Goal: Task Accomplishment & Management: Complete application form

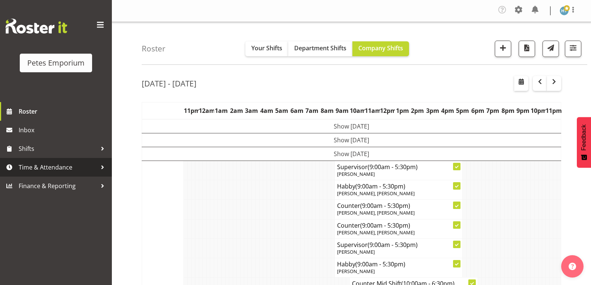
click at [46, 169] on span "Time & Attendance" at bounding box center [58, 167] width 78 height 11
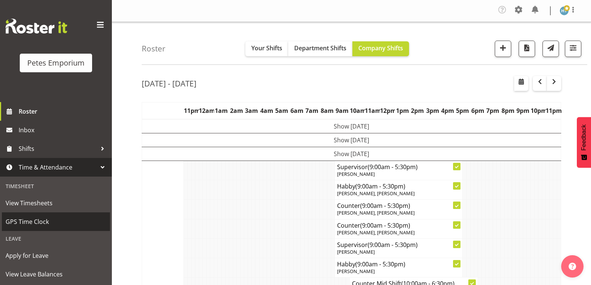
click at [35, 219] on span "GPS Time Clock" at bounding box center [56, 221] width 101 height 11
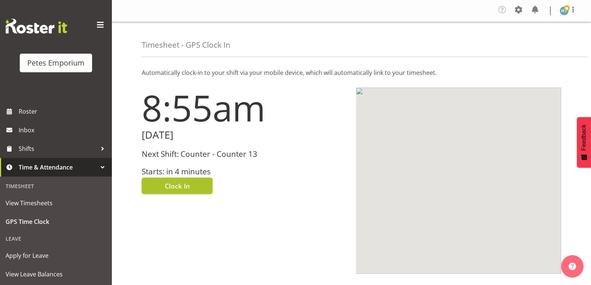
click at [189, 185] on span "Clock In" at bounding box center [177, 186] width 25 height 10
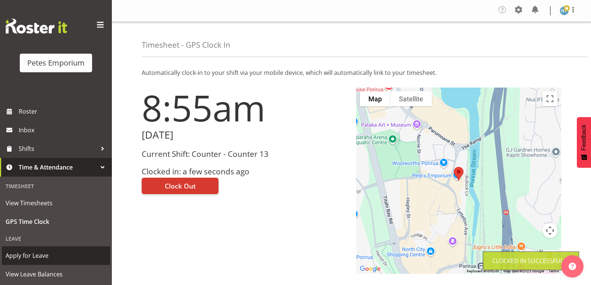
click at [33, 254] on span "Apply for Leave" at bounding box center [56, 255] width 101 height 11
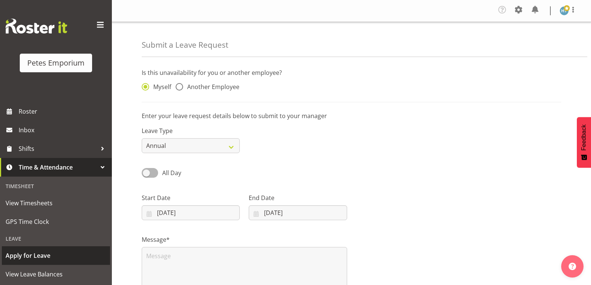
select select "8"
select select "2025"
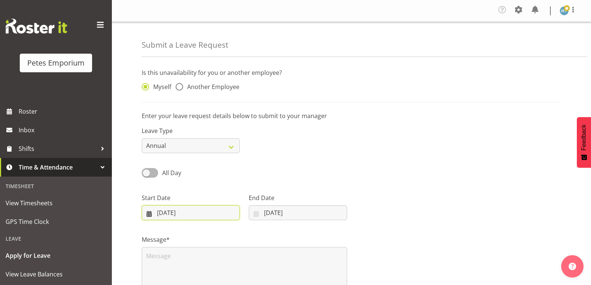
click at [231, 213] on input "04/09/2025" at bounding box center [191, 213] width 98 height 15
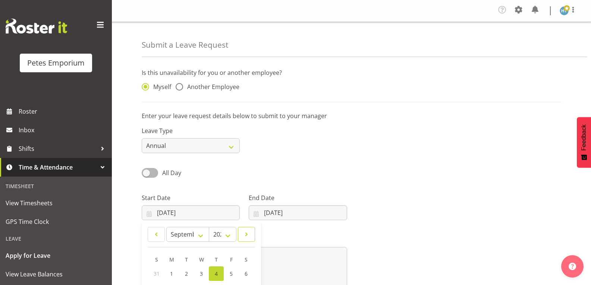
click at [248, 232] on span at bounding box center [246, 234] width 7 height 9
select select "0"
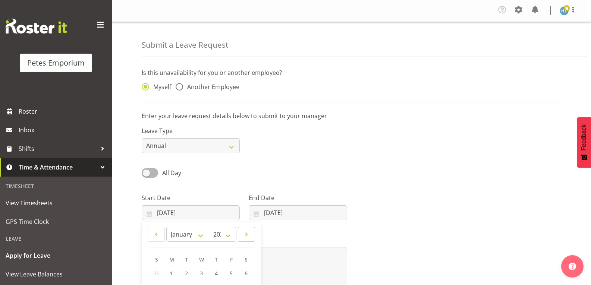
select select "2026"
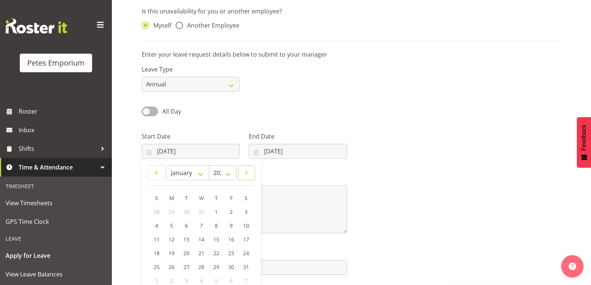
scroll to position [75, 0]
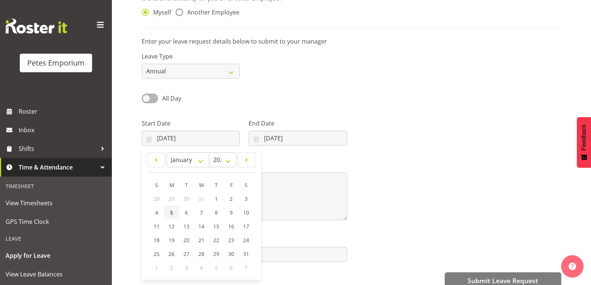
click at [171, 213] on span "5" at bounding box center [171, 212] width 3 height 7
type input "05/01/2026"
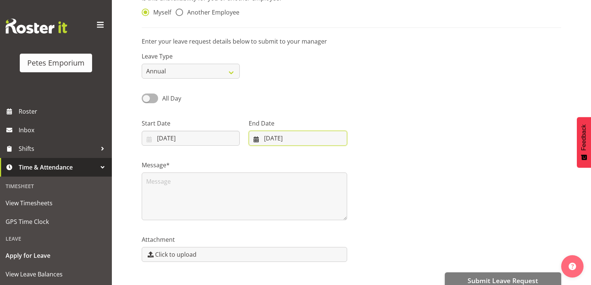
click at [312, 139] on input "04/09/2025" at bounding box center [298, 138] width 98 height 15
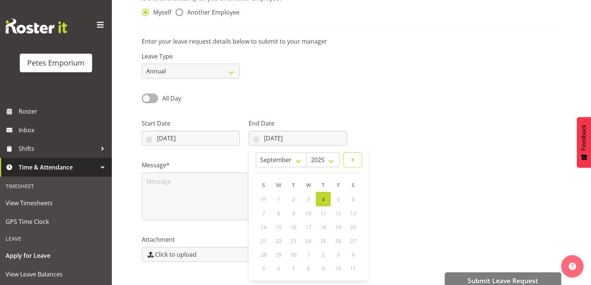
click at [350, 158] on span at bounding box center [353, 160] width 9 height 9
select select "0"
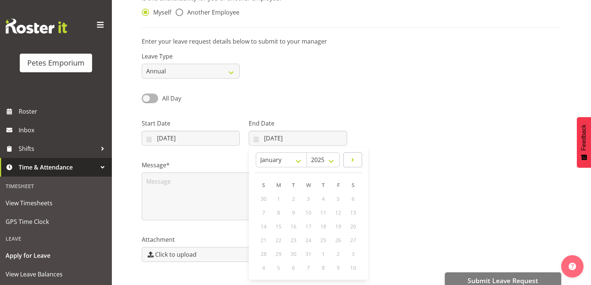
select select "2026"
click at [350, 158] on span at bounding box center [353, 160] width 9 height 9
click at [269, 163] on link at bounding box center [263, 160] width 17 height 15
select select "0"
click at [322, 227] on span "15" at bounding box center [324, 226] width 6 height 7
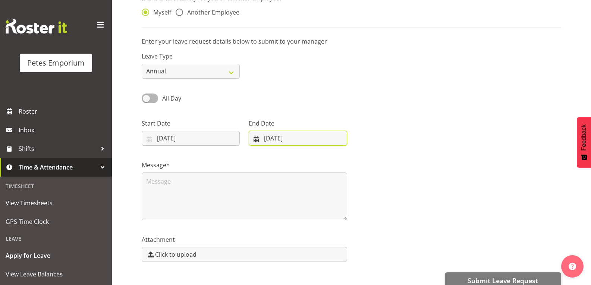
click at [307, 138] on input "15/01/2026" at bounding box center [298, 138] width 98 height 15
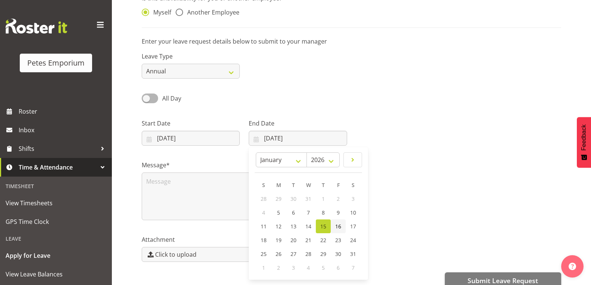
click at [338, 224] on span "16" at bounding box center [338, 226] width 6 height 7
type input "16/01/2026"
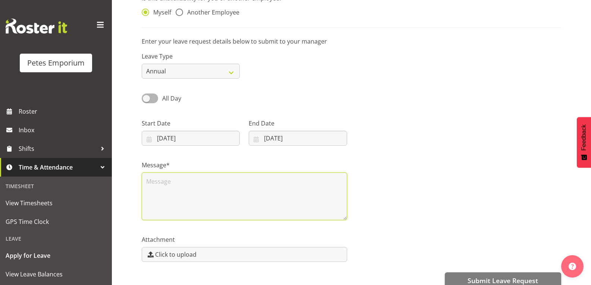
click at [214, 182] on textarea at bounding box center [245, 197] width 206 height 48
type textarea "5"
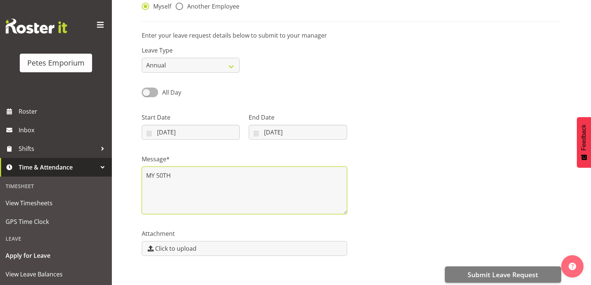
scroll to position [90, 0]
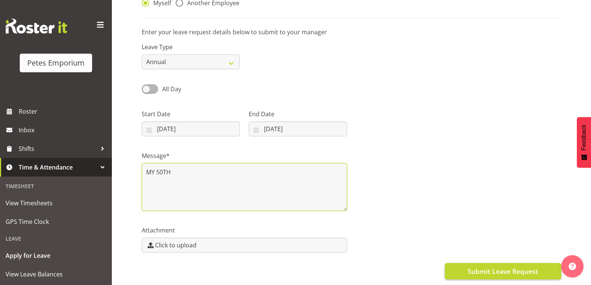
type textarea "MY 50TH"
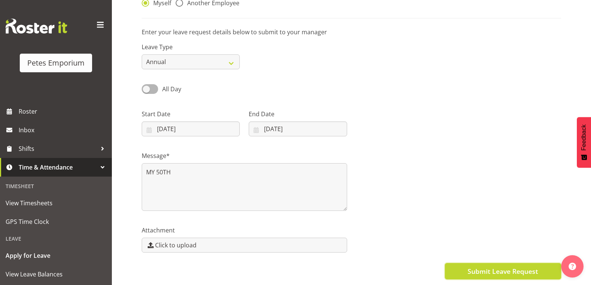
click at [480, 267] on span "Submit Leave Request" at bounding box center [503, 272] width 71 height 10
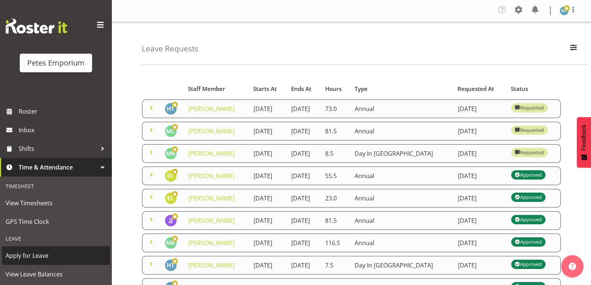
click at [27, 255] on span "Apply for Leave" at bounding box center [56, 255] width 101 height 11
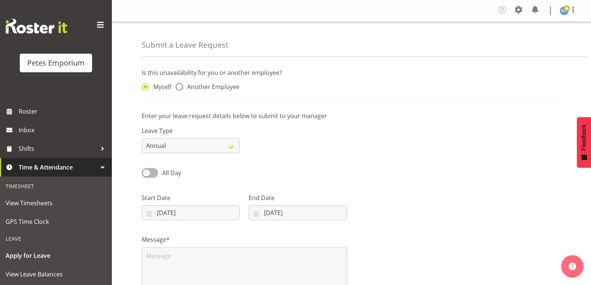
select select "8"
select select "2025"
click at [208, 210] on input "04/09/2025" at bounding box center [191, 213] width 98 height 15
click at [250, 234] on link at bounding box center [246, 234] width 17 height 15
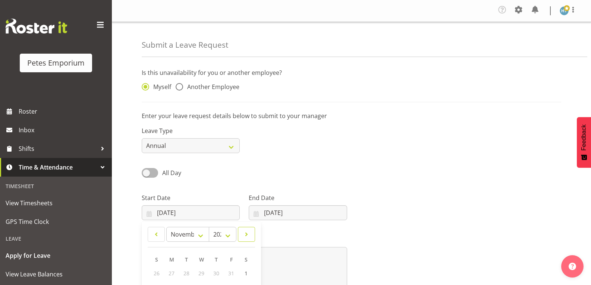
click at [250, 234] on span at bounding box center [246, 234] width 7 height 9
select select "11"
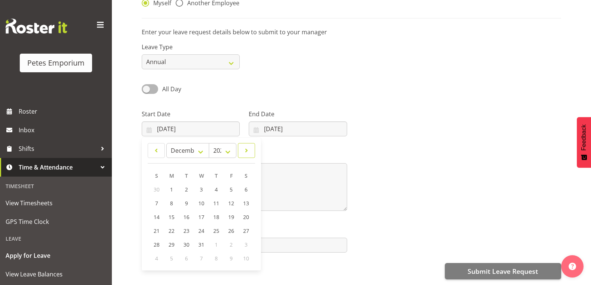
scroll to position [90, 0]
click at [204, 228] on span "24" at bounding box center [202, 231] width 6 height 7
type input "24/12/2025"
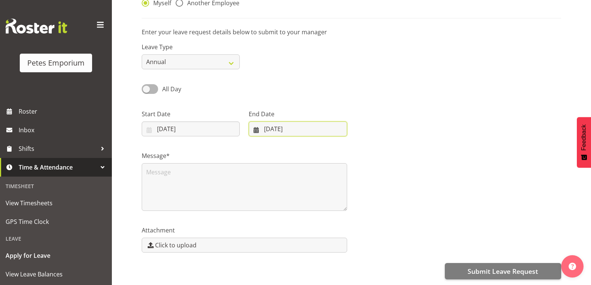
click at [319, 122] on input "04/09/2025" at bounding box center [298, 129] width 98 height 15
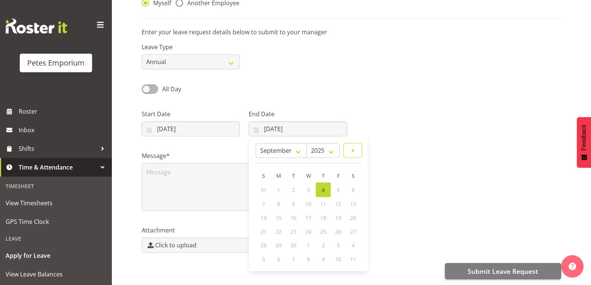
click at [350, 147] on span at bounding box center [353, 150] width 9 height 9
select select "11"
click at [342, 224] on link "26" at bounding box center [338, 231] width 15 height 14
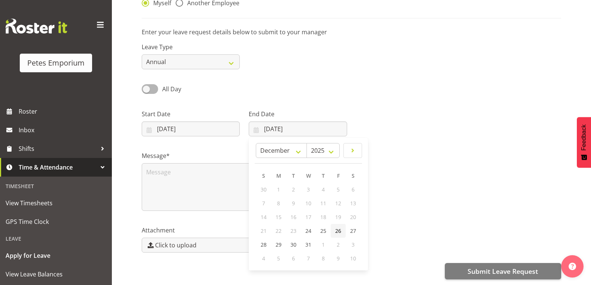
type input "26/12/2025"
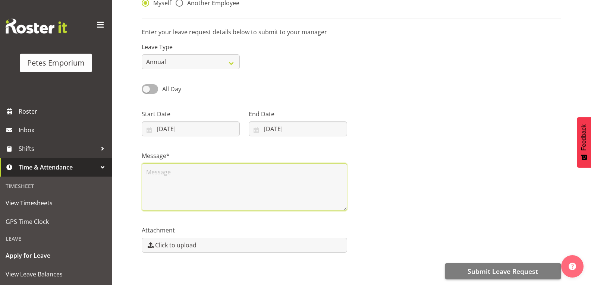
click at [227, 177] on textarea at bounding box center [245, 187] width 206 height 48
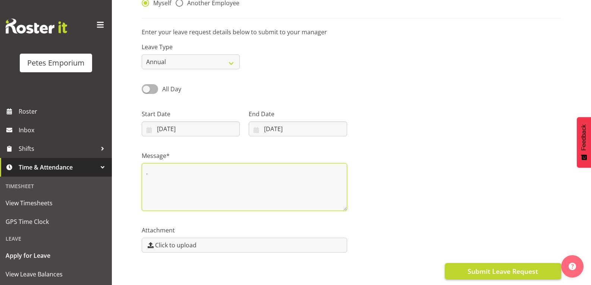
type textarea "."
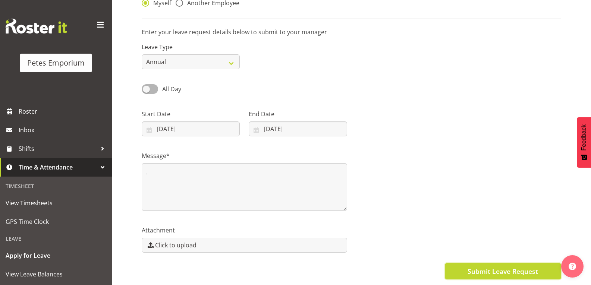
click at [485, 267] on span "Submit Leave Request" at bounding box center [503, 272] width 71 height 10
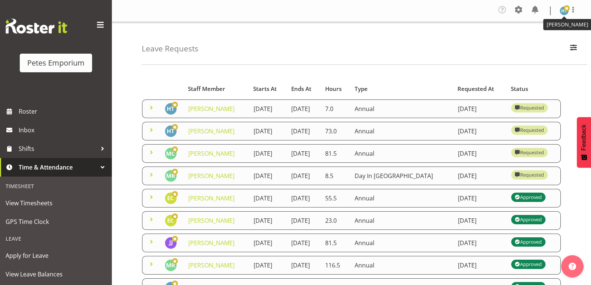
click at [563, 10] on img at bounding box center [564, 10] width 9 height 9
drag, startPoint x: 533, startPoint y: 41, endPoint x: 537, endPoint y: 38, distance: 5.5
click at [533, 41] on link "Log Out" at bounding box center [542, 40] width 72 height 13
